Goal: Communication & Community: Participate in discussion

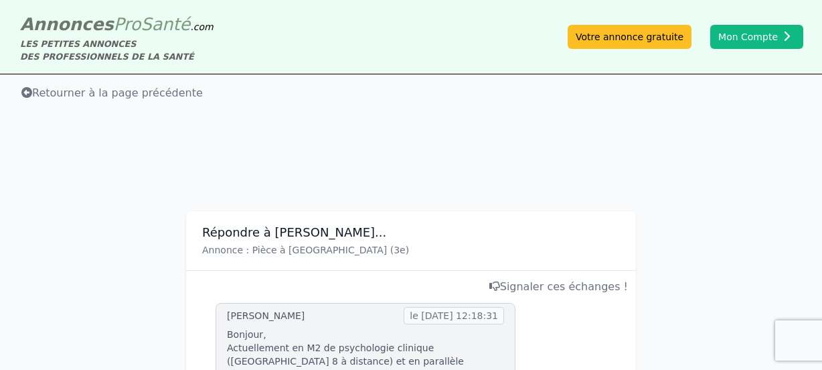
scroll to position [670, 0]
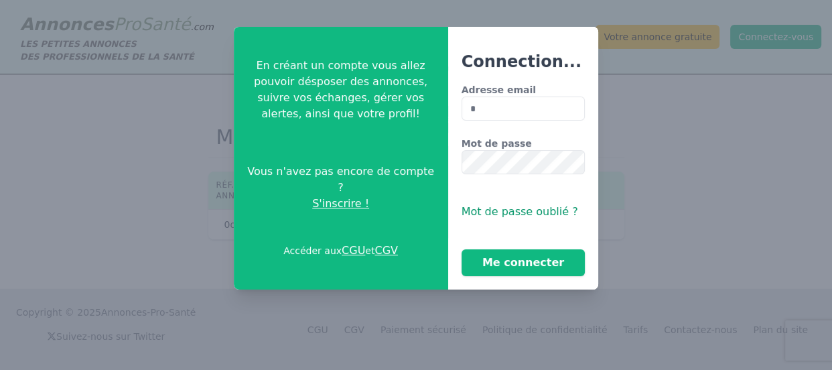
type input "**********"
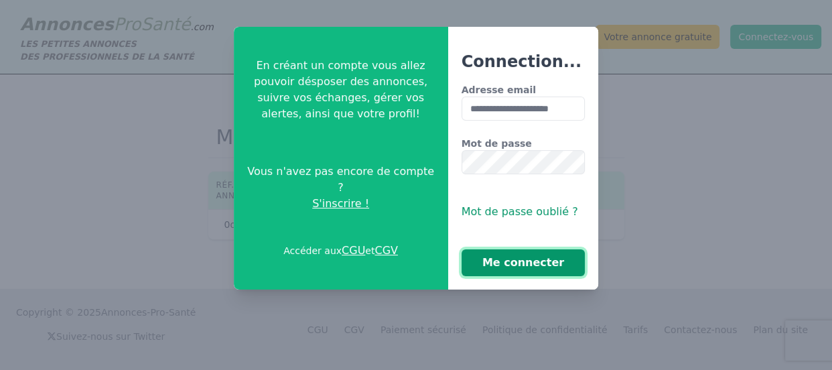
click at [516, 261] on button "Me connecter" at bounding box center [523, 262] width 124 height 27
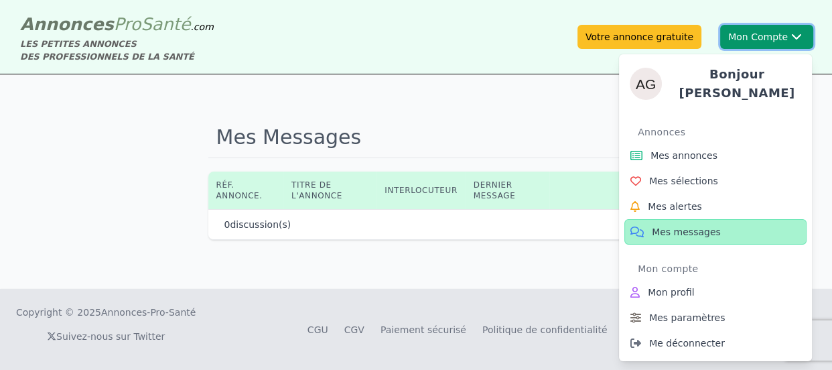
click at [733, 38] on button "Mon Compte Bonjour andrea Annonces Mes annonces Mes sélections Mes alertes Mes …" at bounding box center [766, 37] width 93 height 24
click at [763, 35] on button "Mon Compte Bonjour andrea Annonces Mes annonces Mes sélections Mes alertes Mes …" at bounding box center [766, 37] width 93 height 24
click at [682, 226] on span "Mes messages" at bounding box center [686, 231] width 69 height 13
click at [686, 225] on span "Mes messages" at bounding box center [686, 231] width 69 height 13
click at [642, 224] on icon at bounding box center [636, 232] width 17 height 16
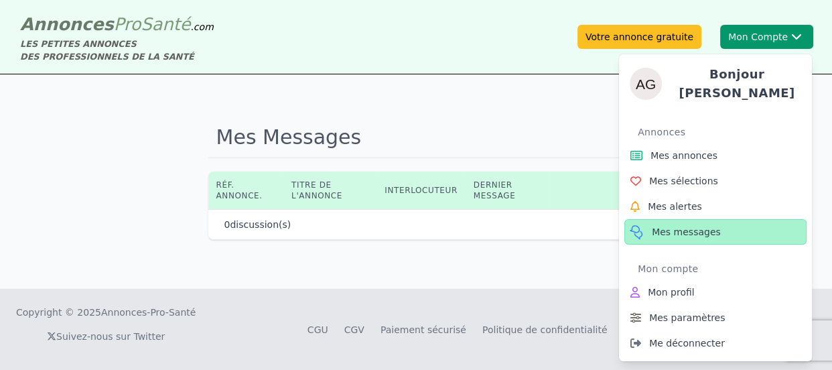
click at [635, 226] on icon at bounding box center [636, 232] width 17 height 16
click at [697, 226] on span "Mes messages" at bounding box center [686, 231] width 69 height 13
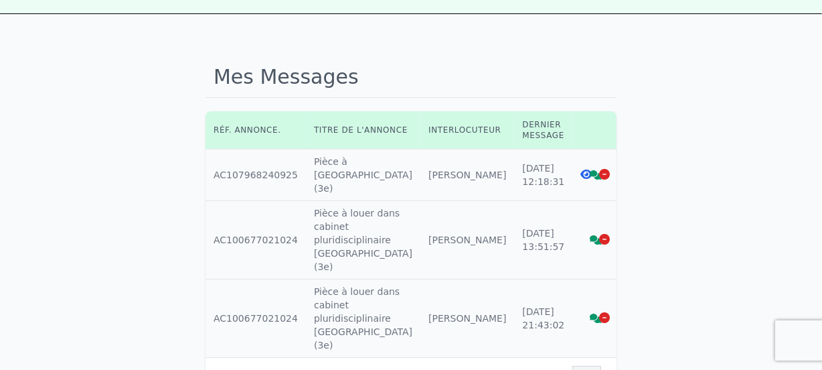
scroll to position [121, 0]
